Goal: Task Accomplishment & Management: Manage account settings

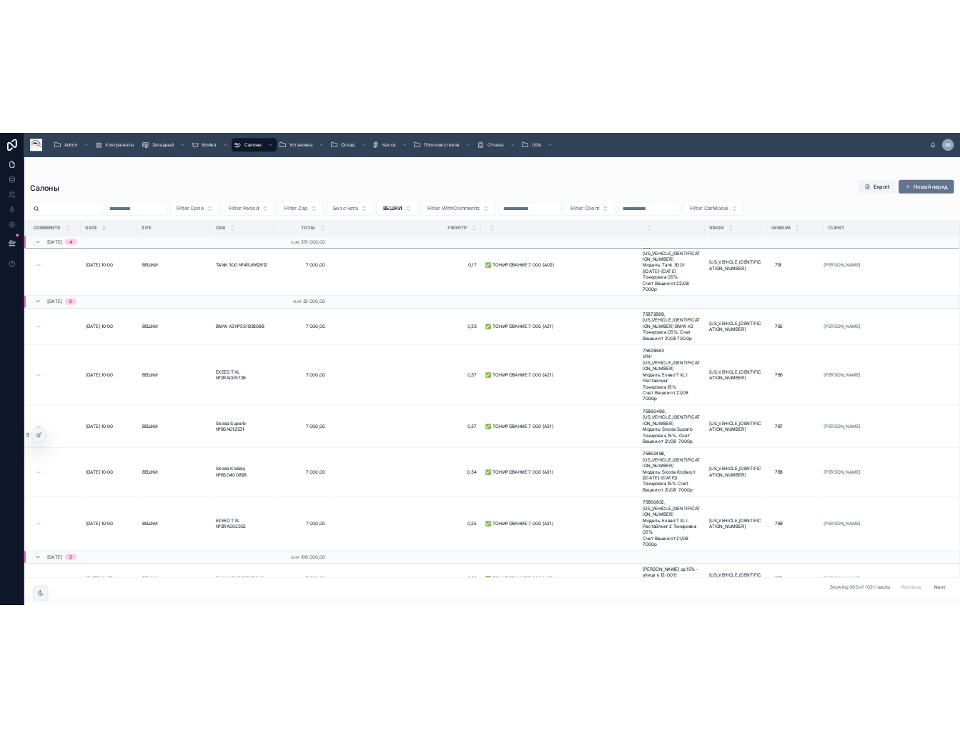
scroll to position [9518, 0]
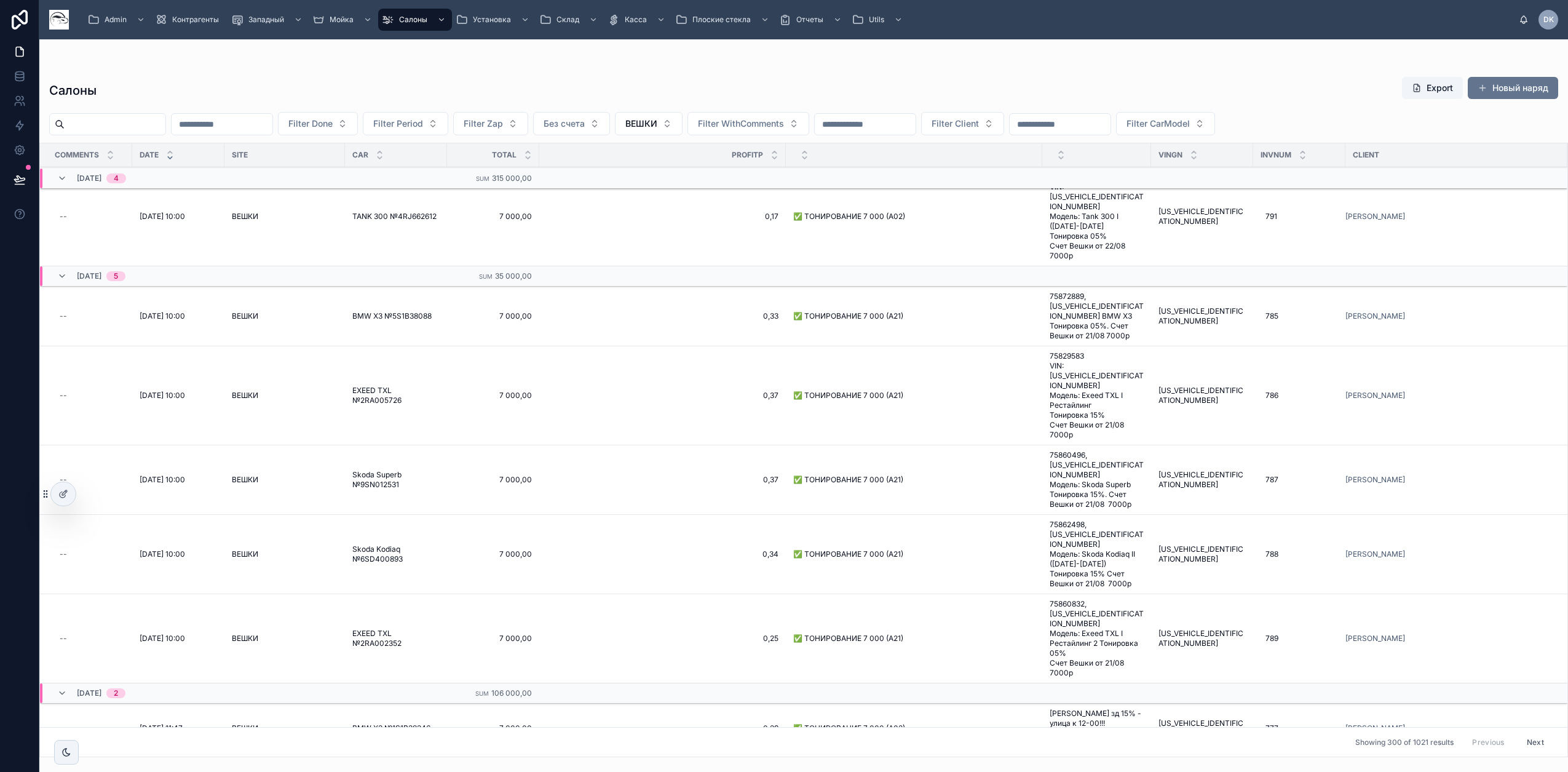
click at [117, 16] on span "Admin" at bounding box center [116, 19] width 22 height 9
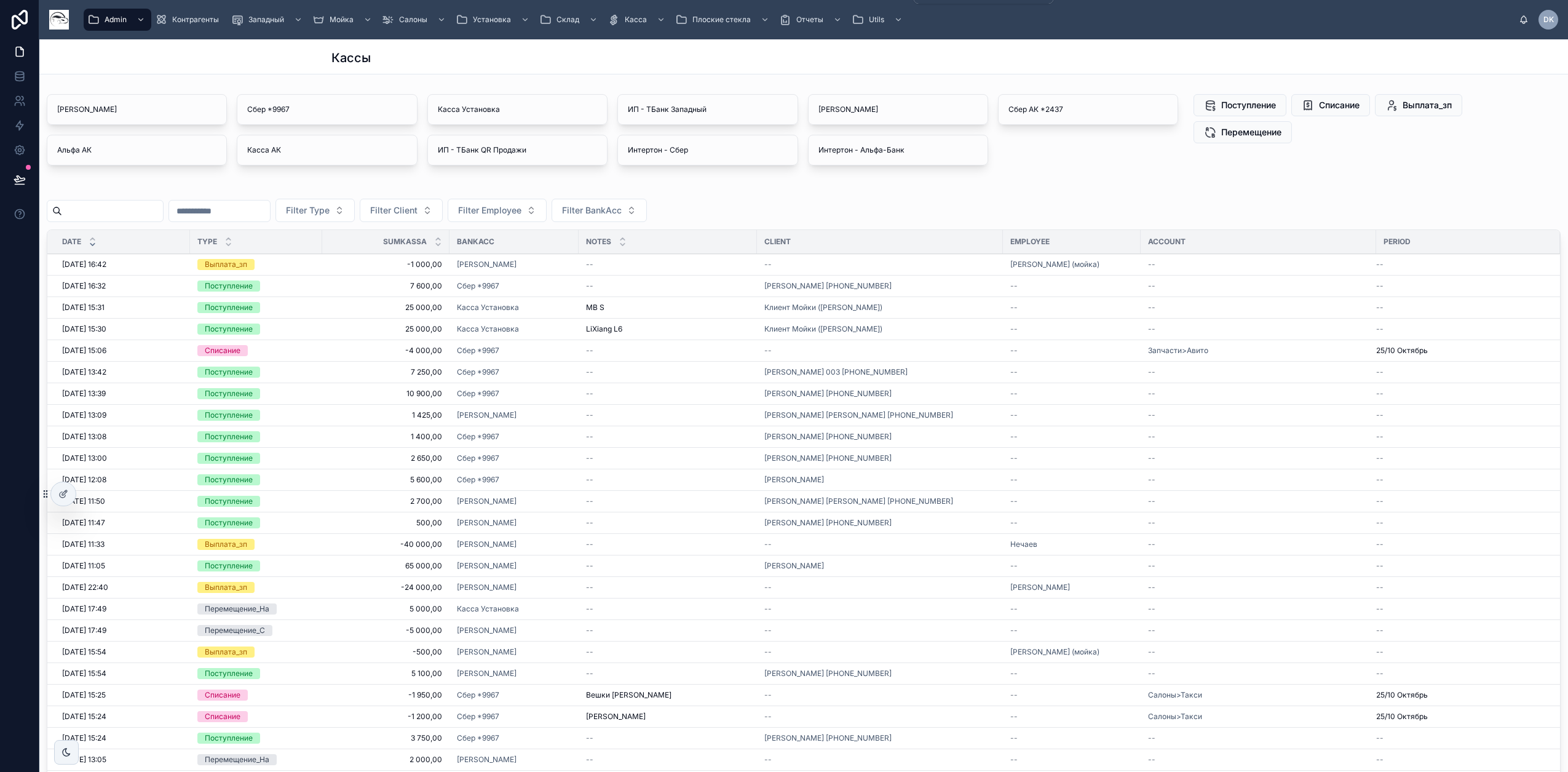
click at [856, 18] on icon "scrollable content" at bounding box center [858, 20] width 12 height 12
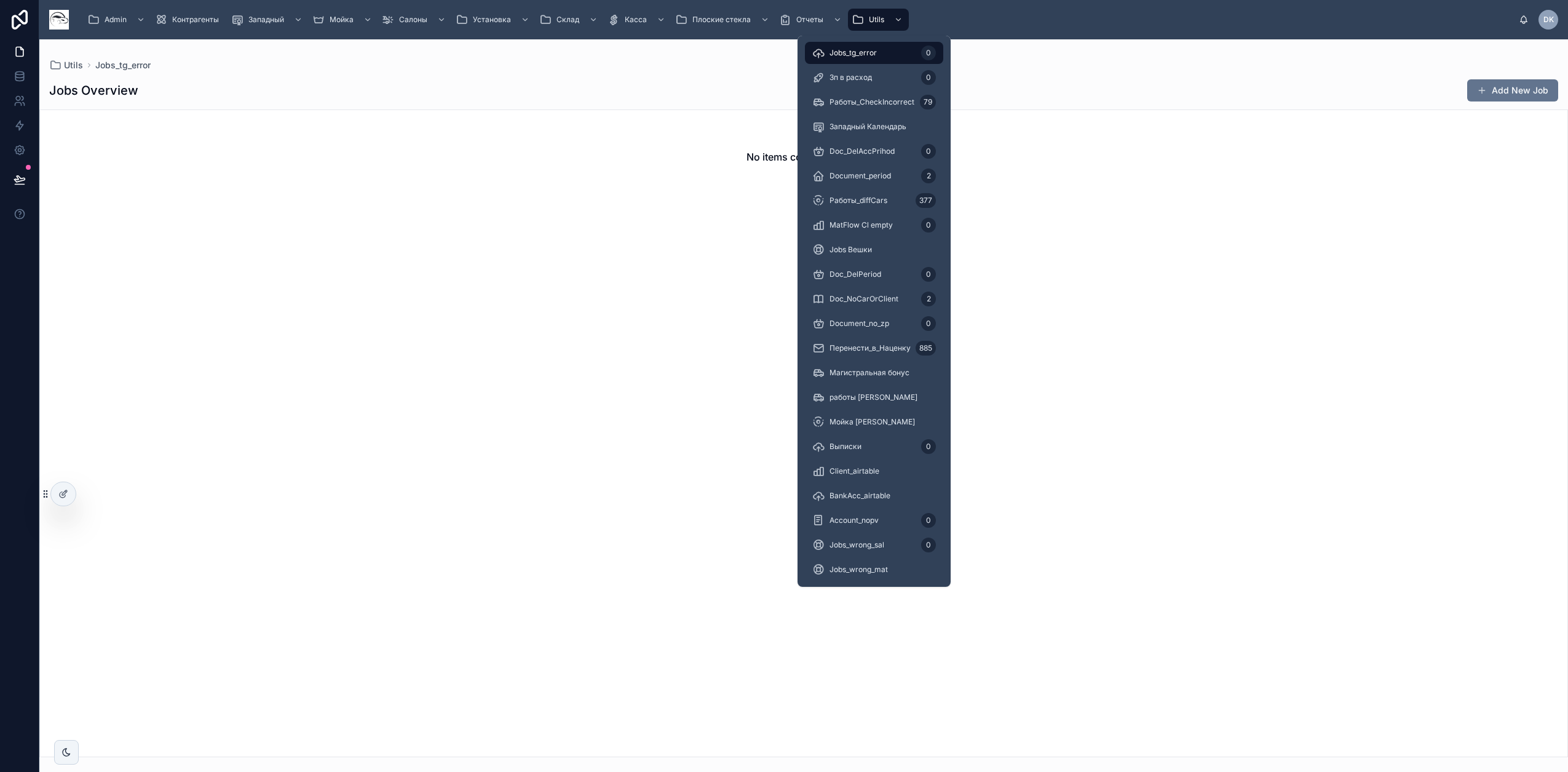
click at [870, 176] on span "Document_period" at bounding box center [859, 176] width 61 height 9
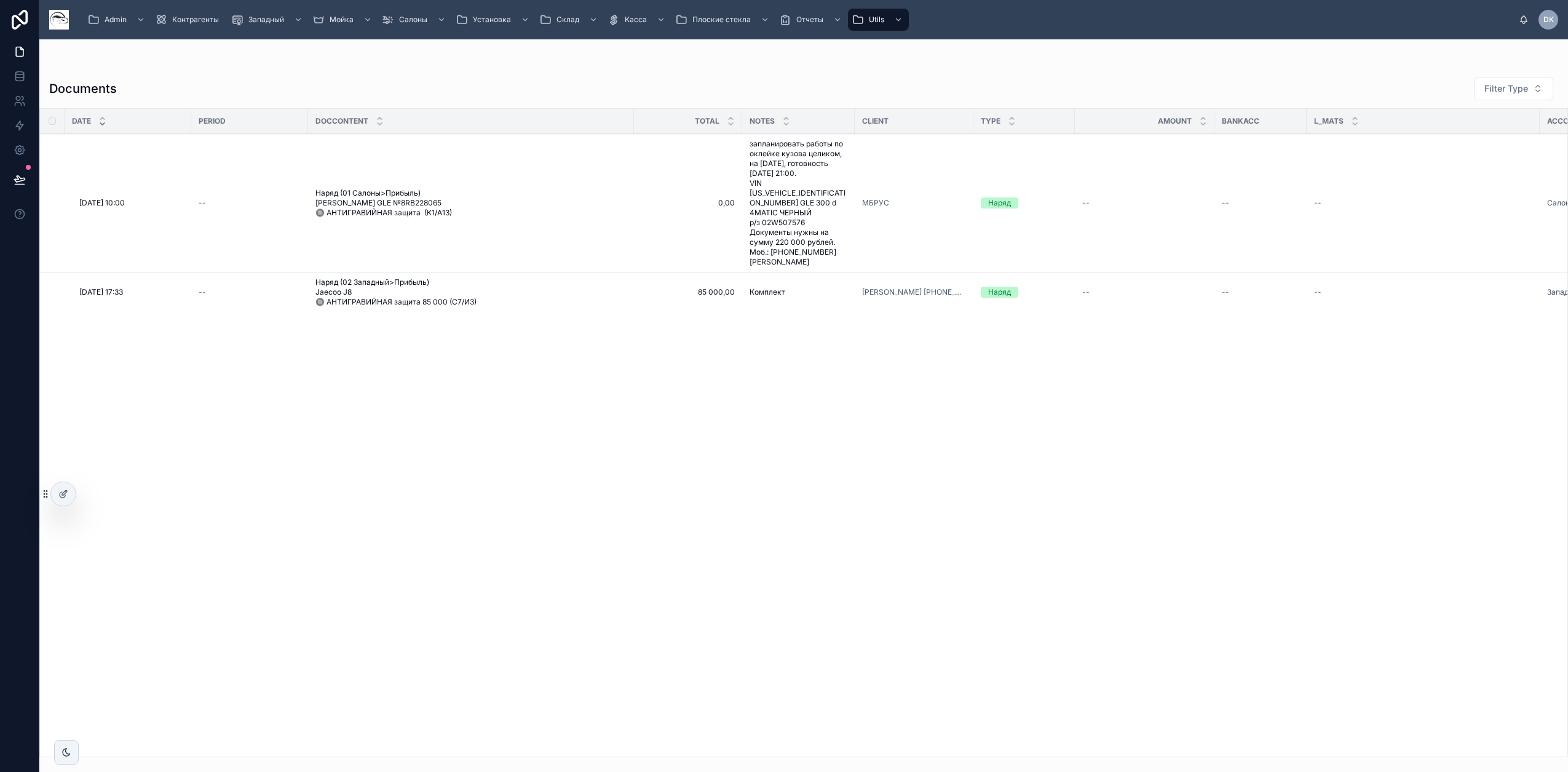
click at [0, 0] on span "period" at bounding box center [0, 0] width 0 height 0
click at [420, 188] on span "Наряд (01 Салоны>Прибыль) [PERSON_NAME] GLE №8RB228065 🔘 АНТИГРАВИЙНАЯ защита (…" at bounding box center [471, 203] width 311 height 29
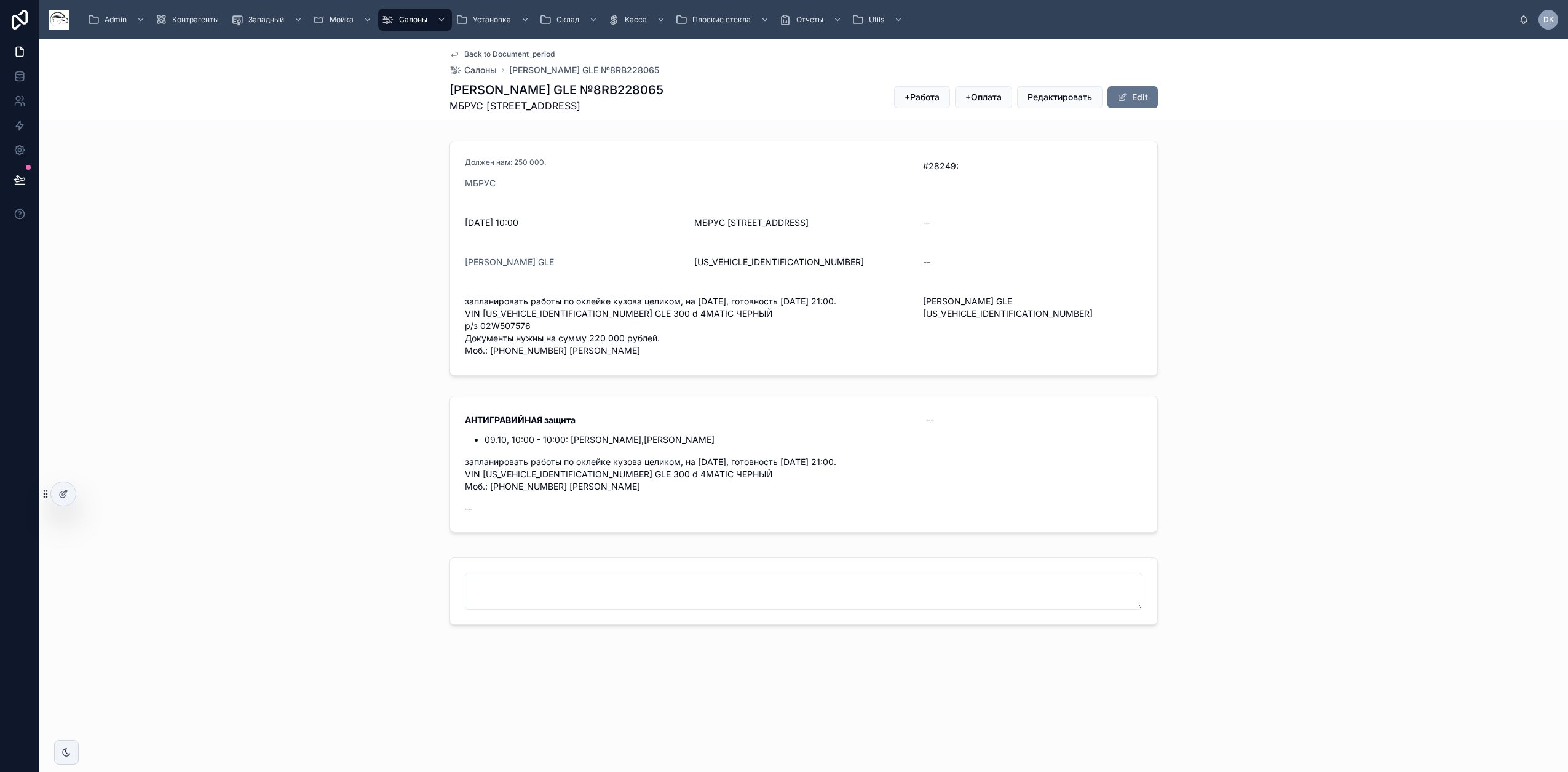
click at [487, 337] on span "запланировать работы по оклейке кузова целиком, на [DATE], готовность [DATE] 21…" at bounding box center [688, 325] width 448 height 61
drag, startPoint x: 487, startPoint y: 337, endPoint x: 659, endPoint y: 337, distance: 172.0
click at [659, 337] on span "запланировать работы по оклейке кузова целиком, на [DATE], готовность [DATE] 21…" at bounding box center [688, 325] width 448 height 61
click at [0, 0] on span "Редактировать" at bounding box center [0, 0] width 0 height 0
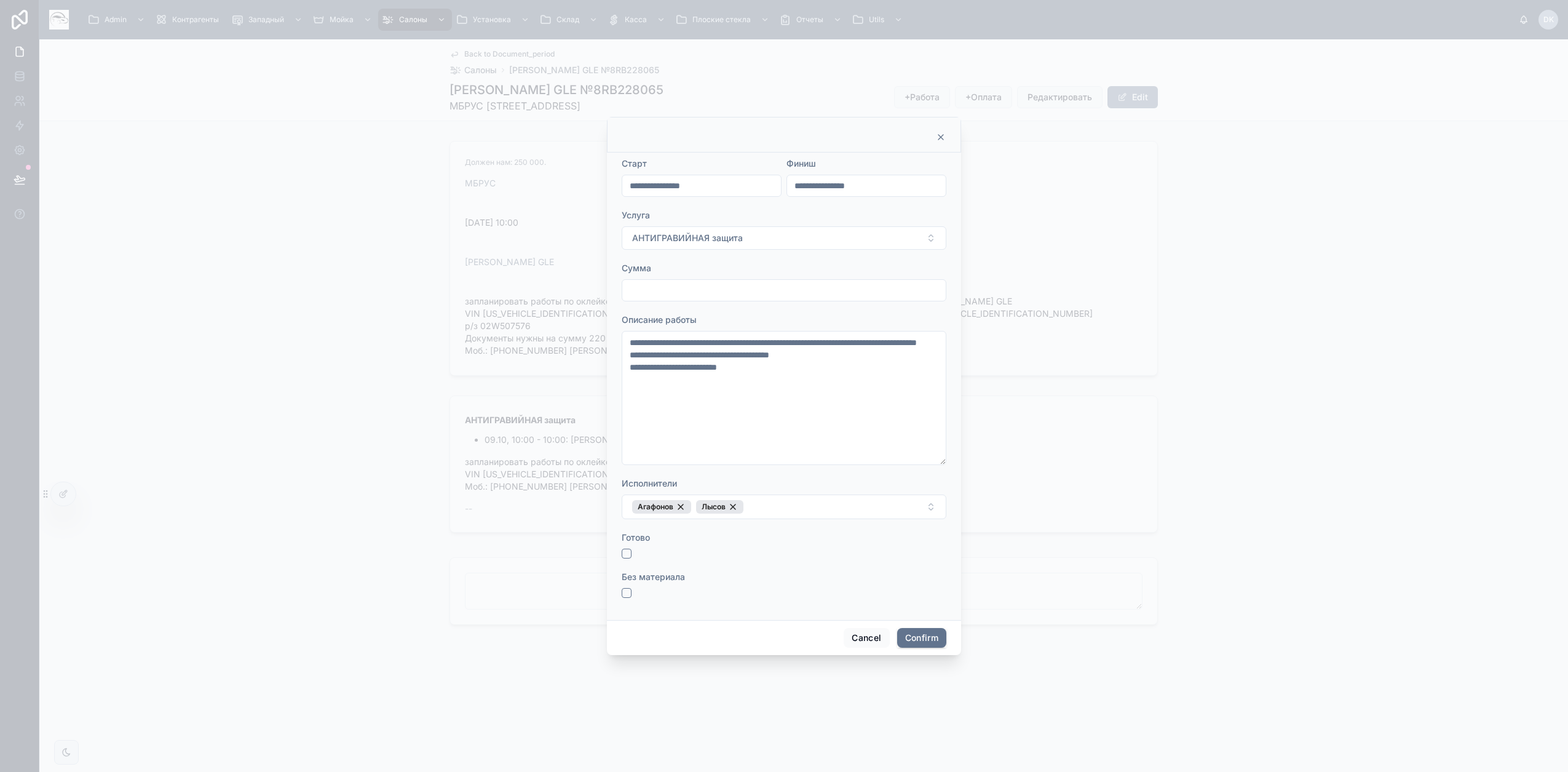
click at [680, 292] on input "text" at bounding box center [784, 290] width 323 height 17
type input "*******"
click at [859, 646] on button "Cancel" at bounding box center [866, 638] width 46 height 20
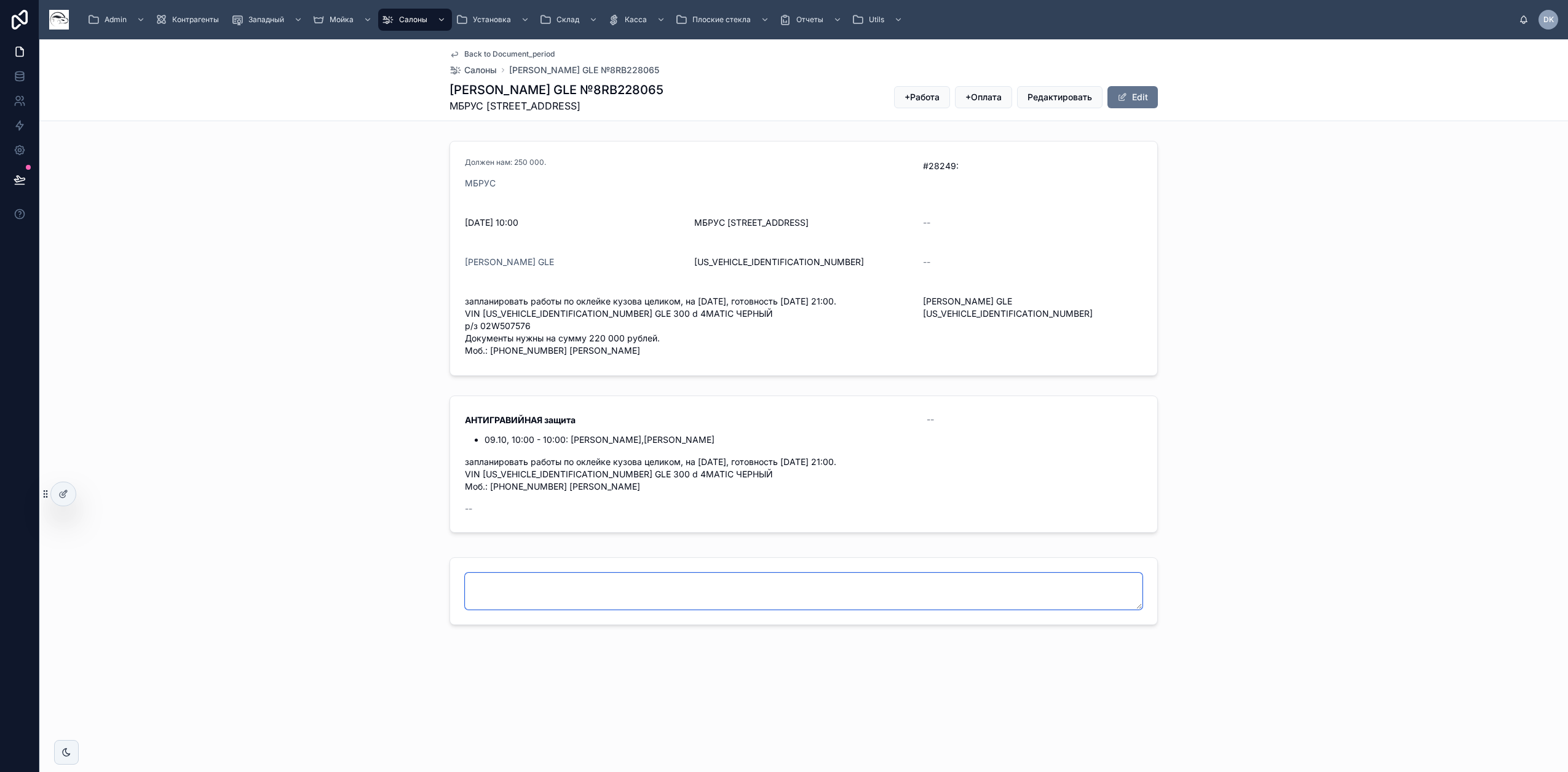
click at [824, 599] on textarea at bounding box center [803, 590] width 678 height 37
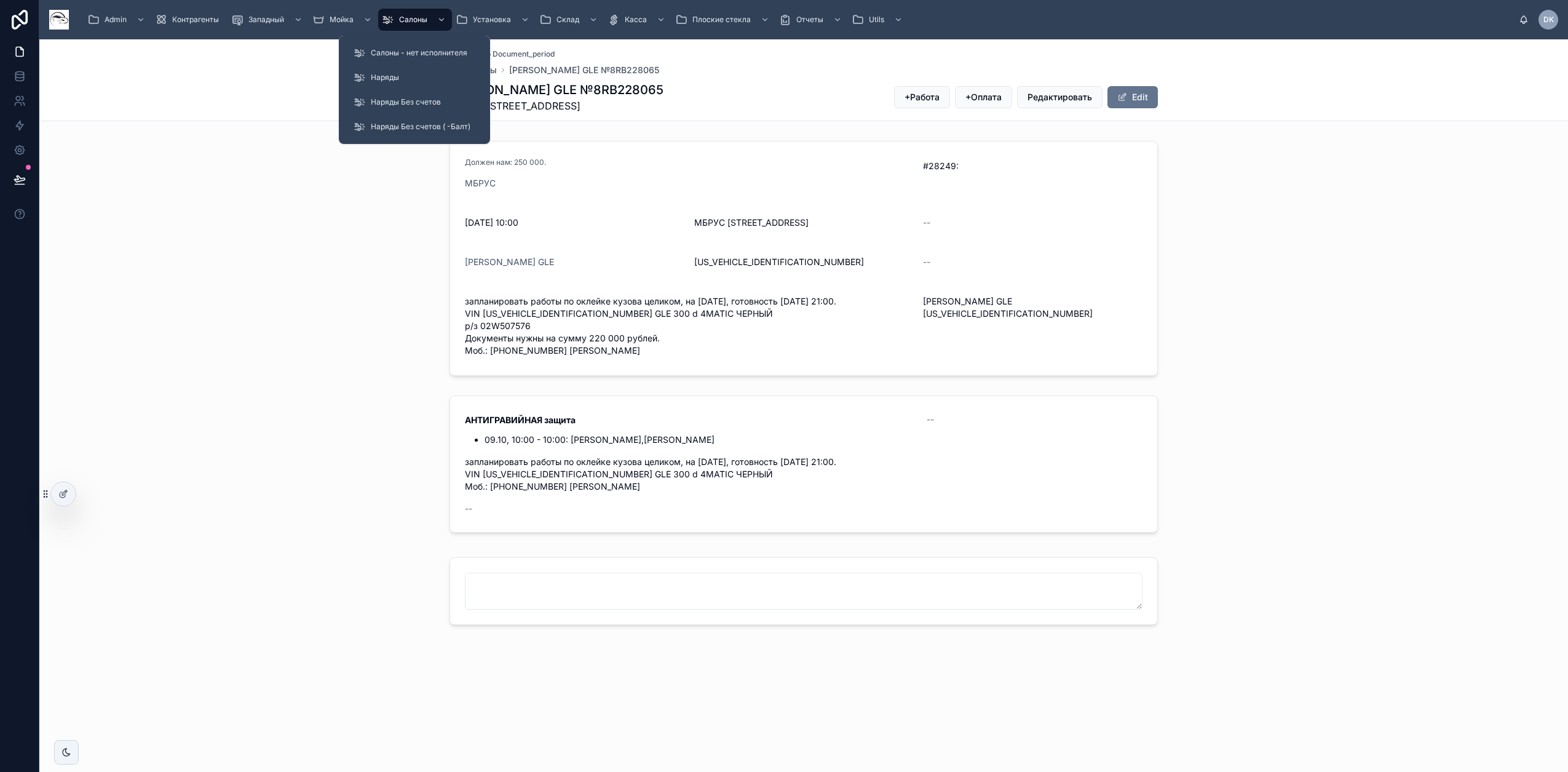
click at [411, 124] on span "Наряды Без счетов ( -Балт)" at bounding box center [421, 127] width 100 height 9
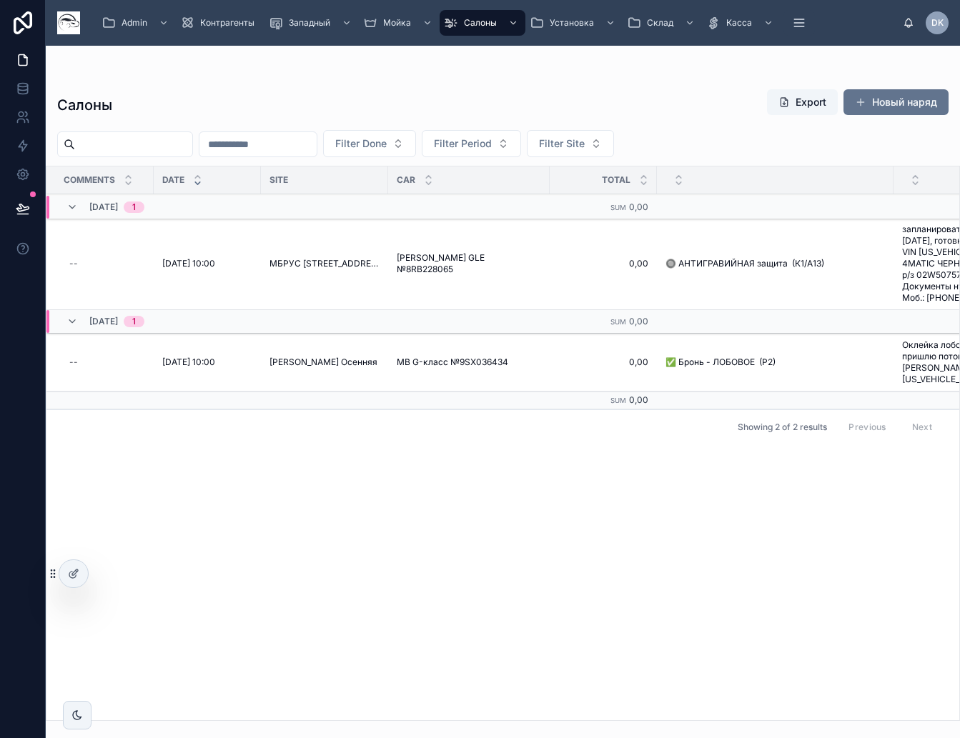
click at [27, 420] on div at bounding box center [23, 369] width 46 height 738
